Goal: Task Accomplishment & Management: Use online tool/utility

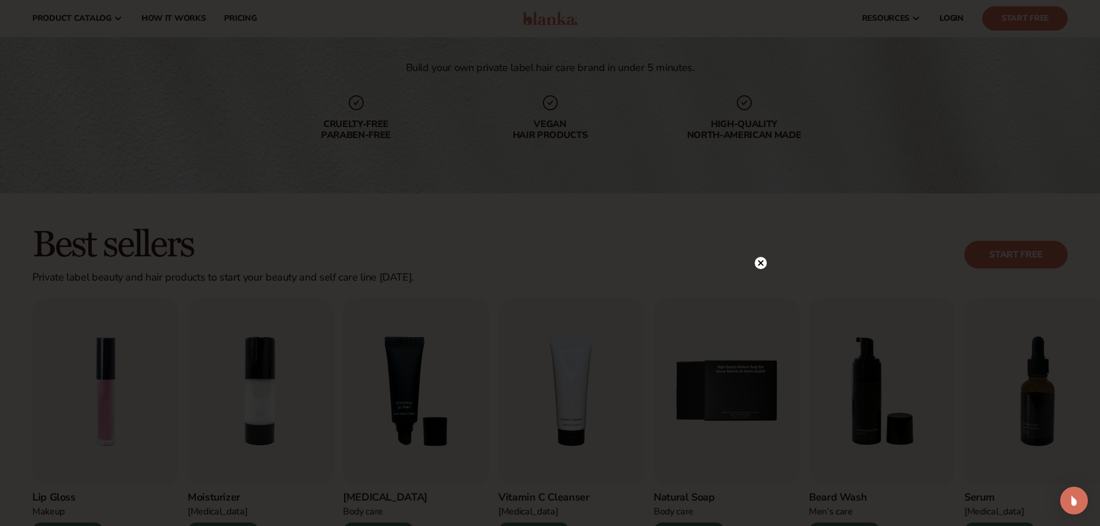
scroll to position [115, 0]
click at [762, 131] on icon at bounding box center [761, 132] width 6 height 6
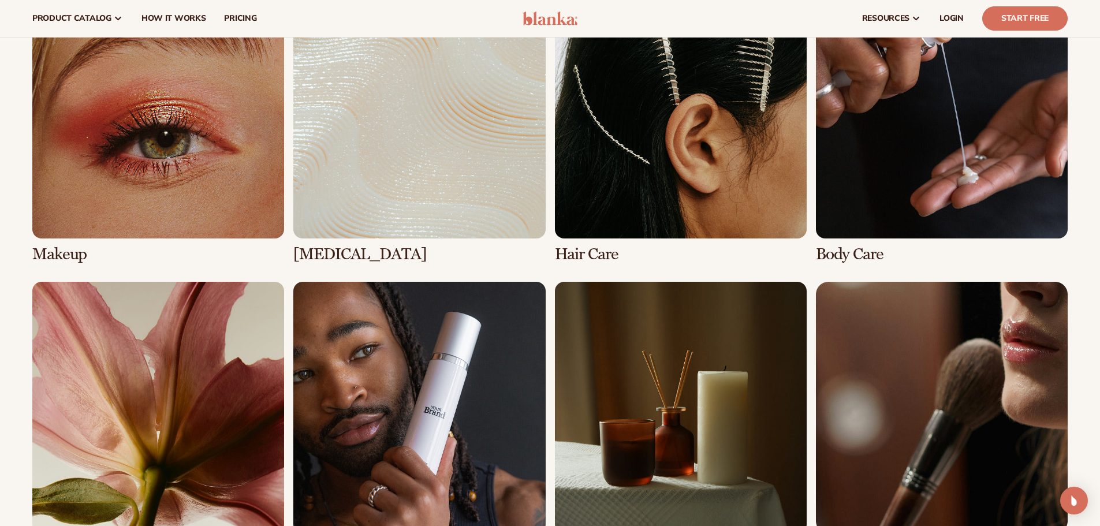
scroll to position [866, 0]
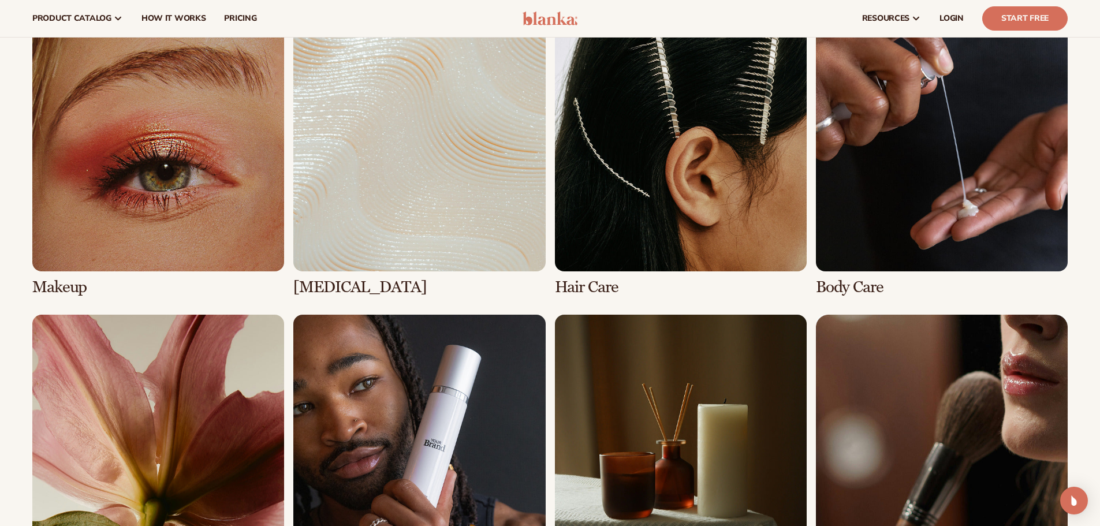
click at [652, 168] on link "3 / 8" at bounding box center [681, 158] width 252 height 277
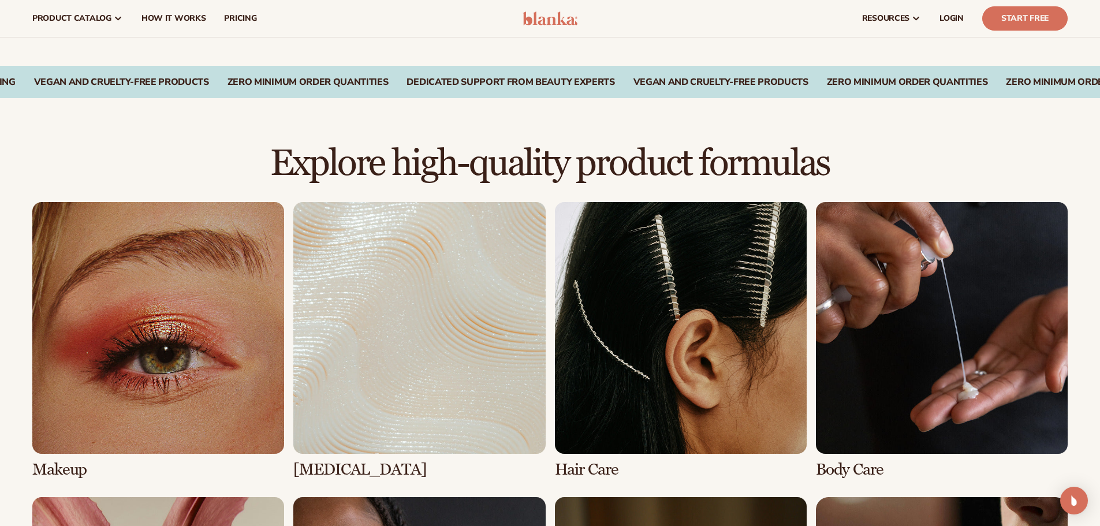
scroll to position [635, 0]
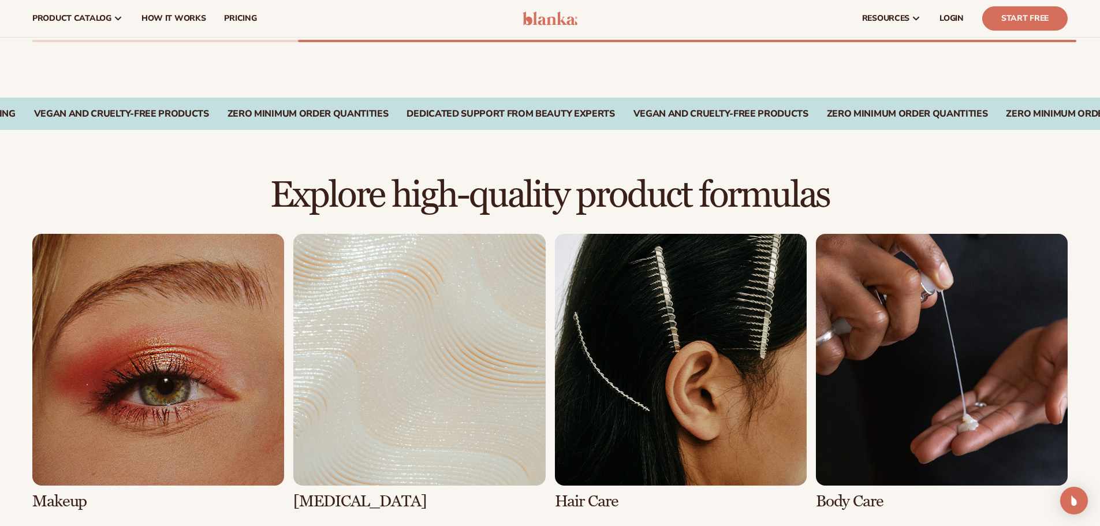
click at [698, 394] on link "3 / 8" at bounding box center [681, 372] width 252 height 277
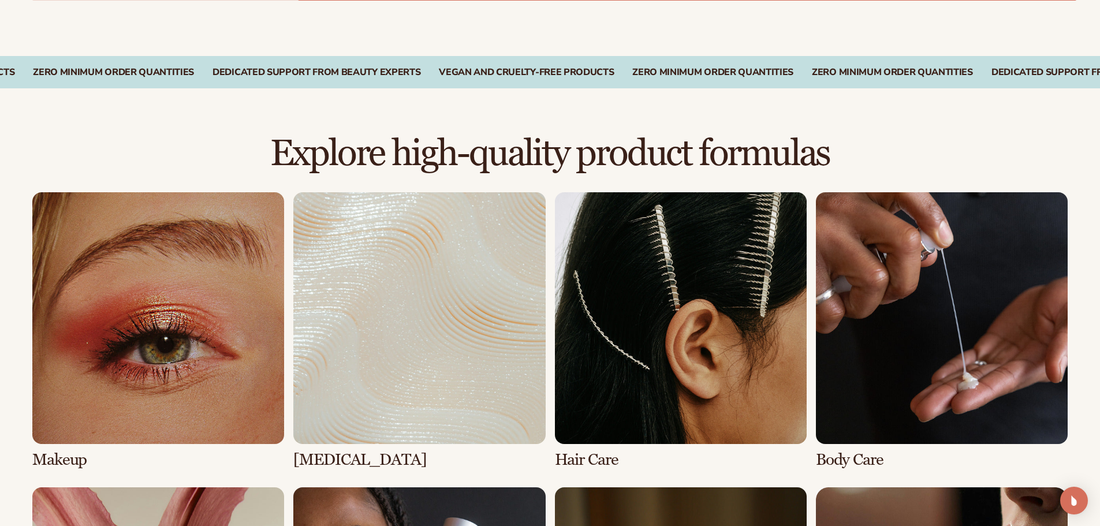
scroll to position [808, 0]
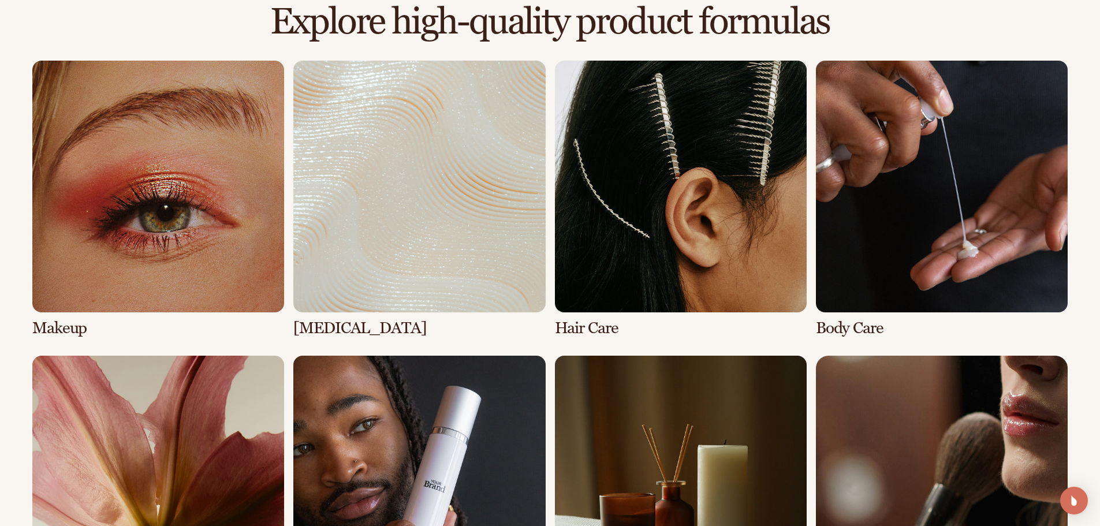
click at [591, 331] on link "3 / 8" at bounding box center [681, 199] width 252 height 277
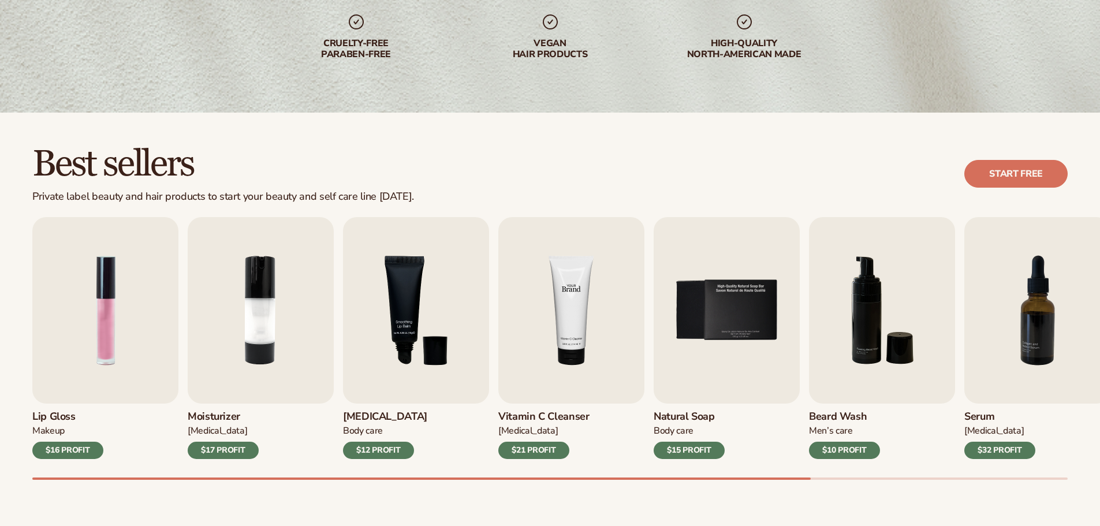
scroll to position [231, 0]
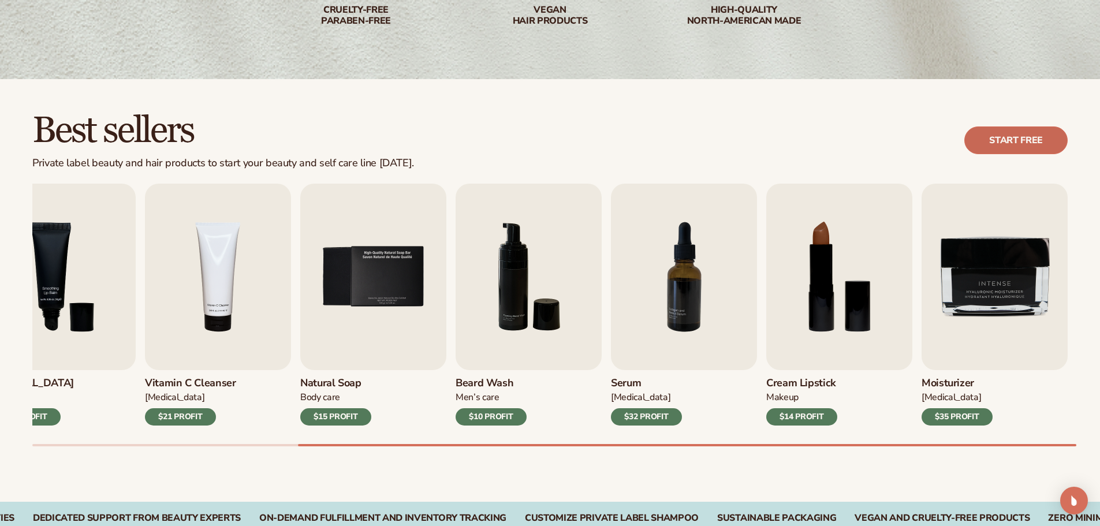
click at [998, 129] on link "Start free" at bounding box center [1015, 140] width 103 height 28
